Goal: Transaction & Acquisition: Purchase product/service

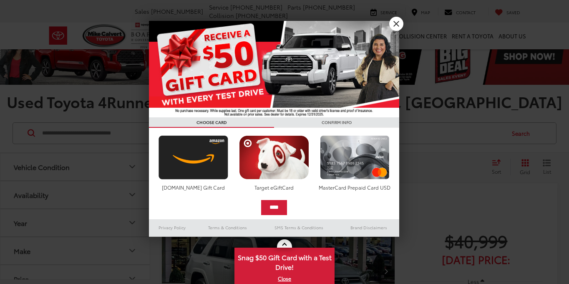
scroll to position [12, 0]
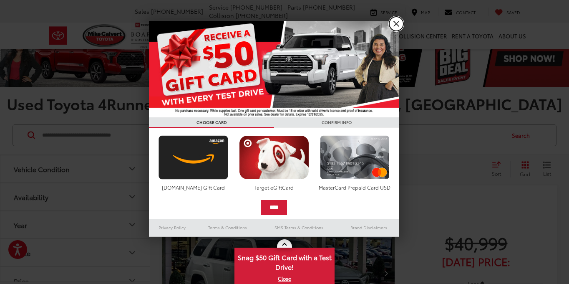
click at [399, 23] on link "X" at bounding box center [396, 24] width 14 height 14
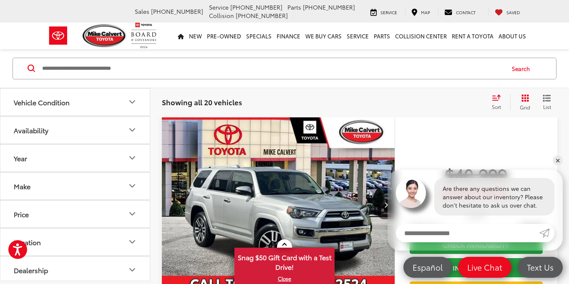
scroll to position [0, 0]
click at [557, 162] on link "✕" at bounding box center [558, 160] width 10 height 10
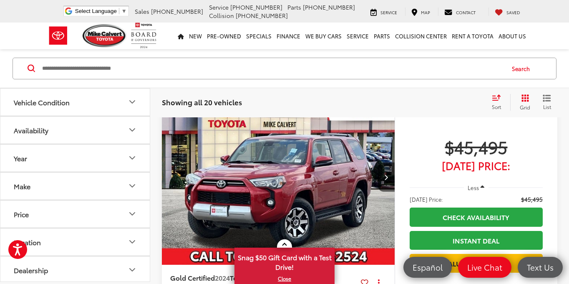
scroll to position [1608, 0]
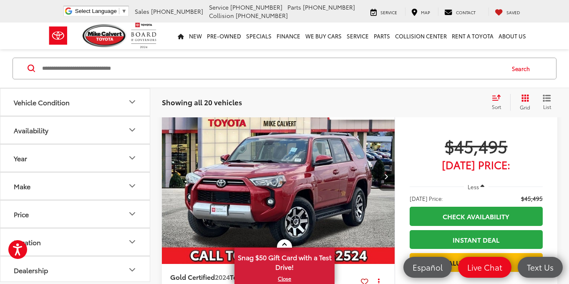
click at [382, 177] on button "Next image" at bounding box center [386, 175] width 17 height 29
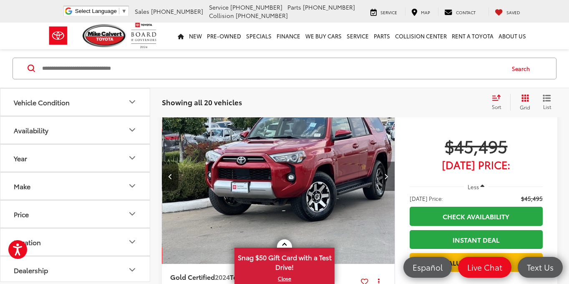
scroll to position [0, 234]
click at [383, 177] on button "Next image" at bounding box center [386, 175] width 17 height 29
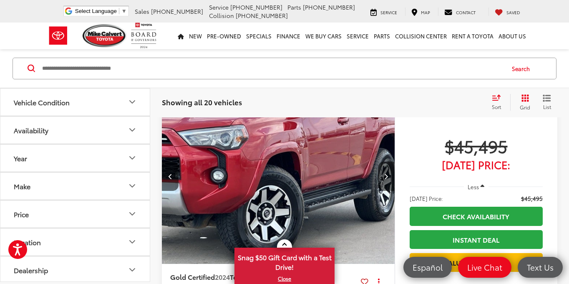
click at [383, 177] on button "Next image" at bounding box center [386, 175] width 17 height 29
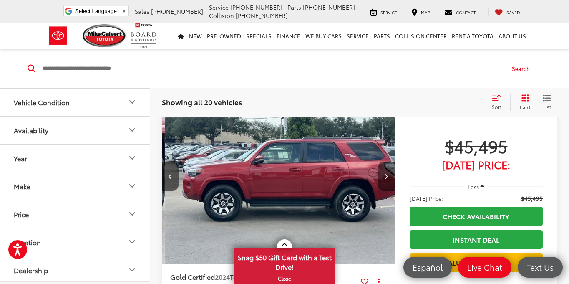
scroll to position [0, 702]
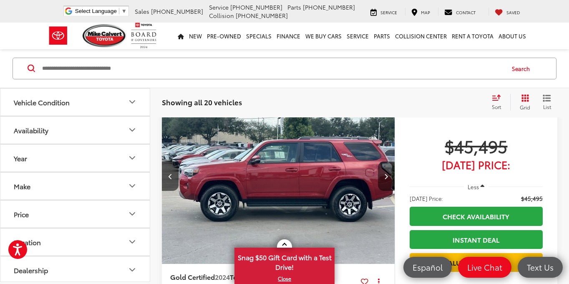
click at [383, 177] on button "Next image" at bounding box center [386, 175] width 17 height 29
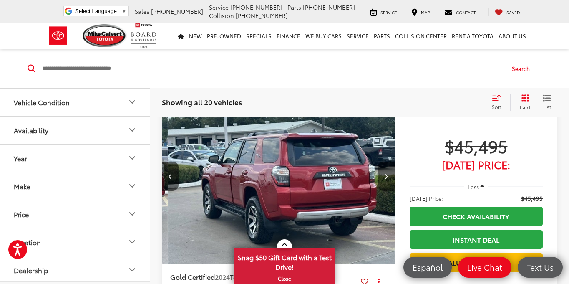
scroll to position [0, 936]
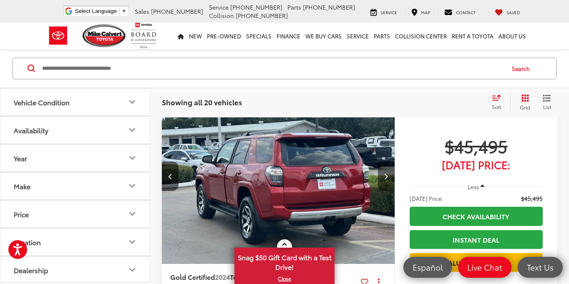
click at [383, 177] on button "Next image" at bounding box center [386, 175] width 17 height 29
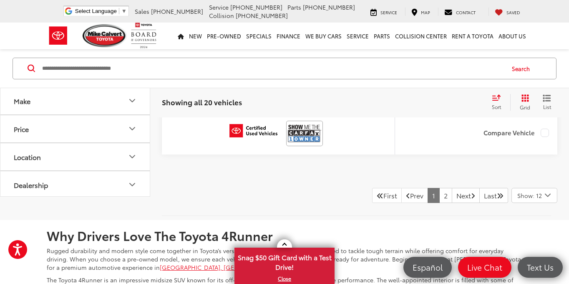
scroll to position [3641, 0]
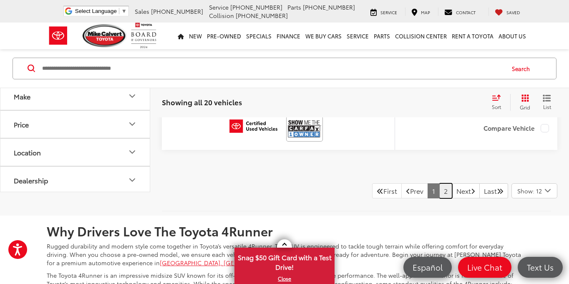
click at [439, 188] on link "2" at bounding box center [445, 190] width 13 height 15
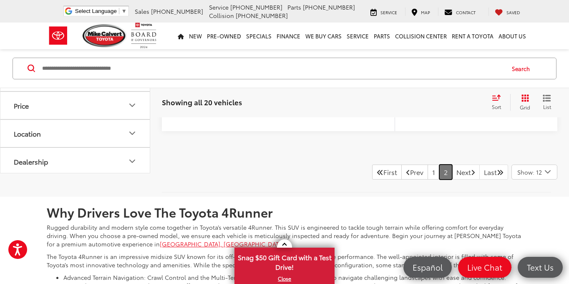
scroll to position [2462, 0]
